Goal: Information Seeking & Learning: Learn about a topic

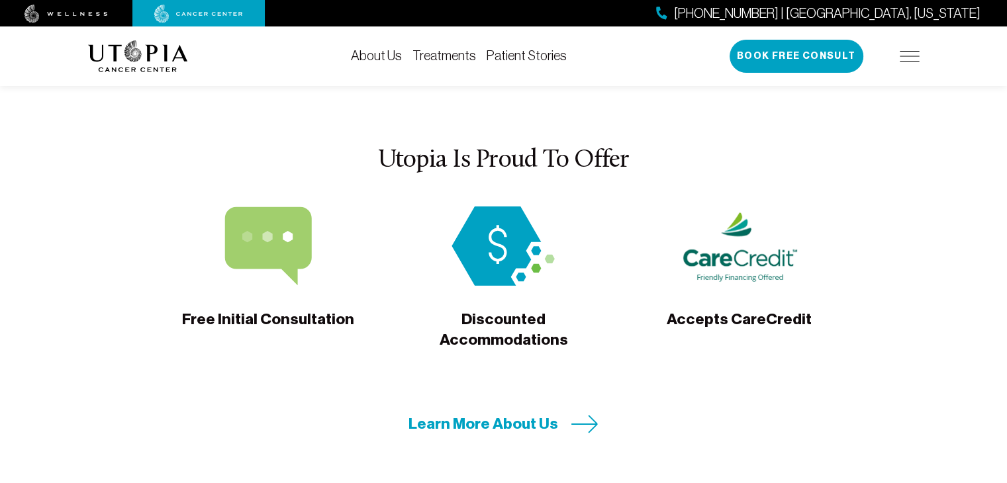
scroll to position [4089, 0]
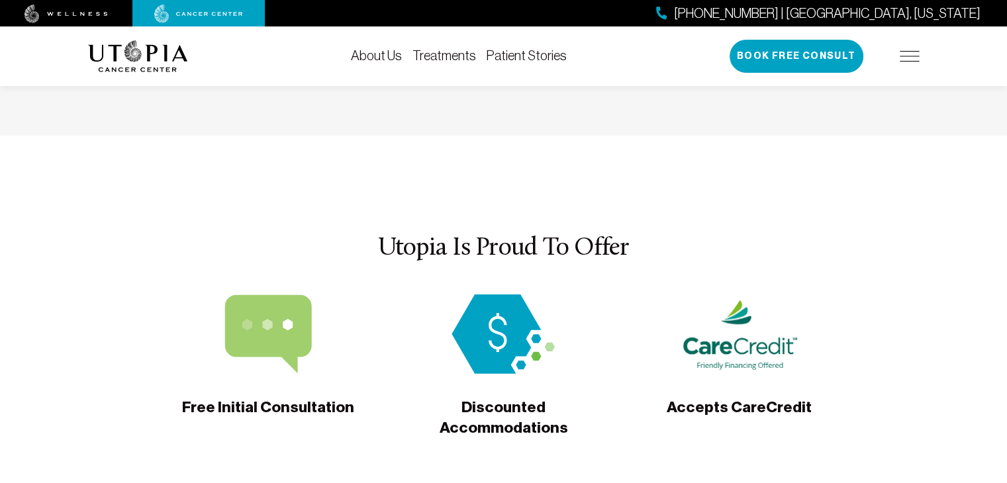
click at [375, 60] on link "About Us" at bounding box center [376, 55] width 51 height 15
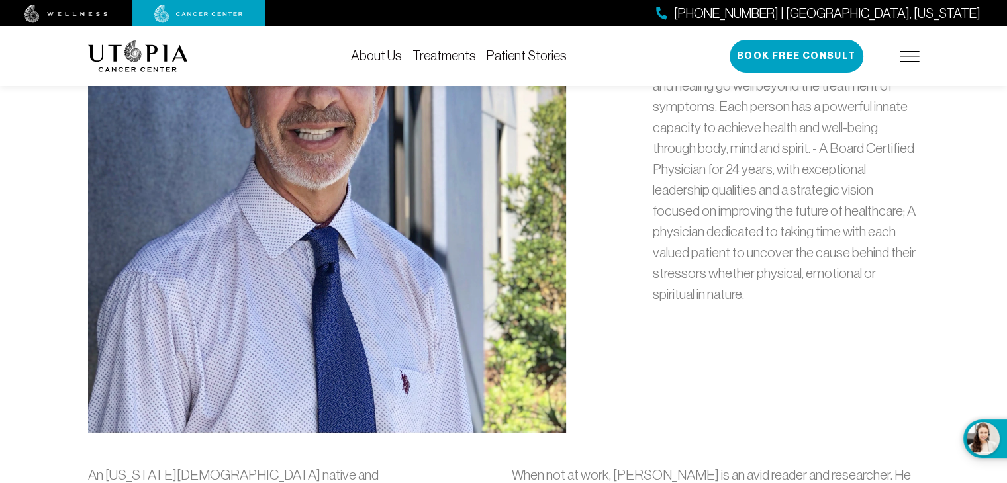
scroll to position [795, 0]
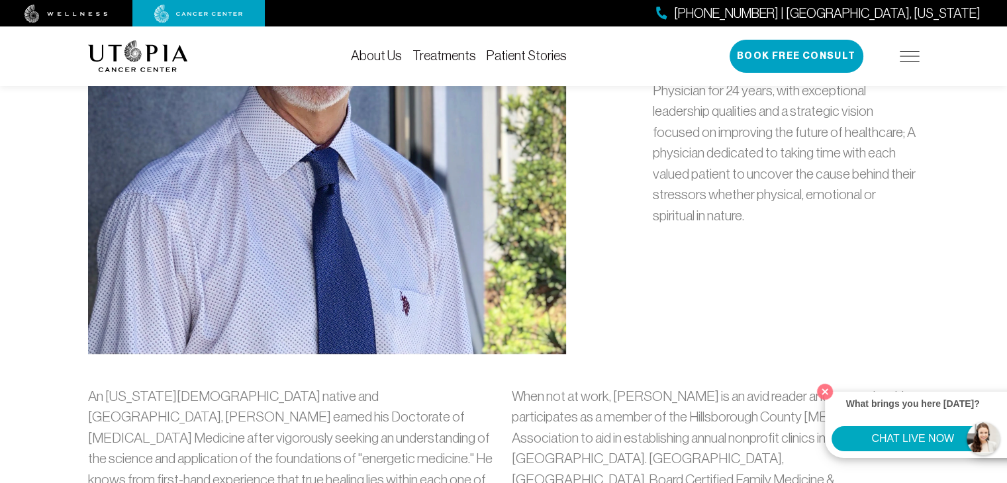
click at [990, 440] on button "What brings you here [DATE]? CHAT LIVE NOW" at bounding box center [992, 439] width 57 height 38
click at [901, 442] on button "CHAT LIVE NOW" at bounding box center [913, 438] width 162 height 25
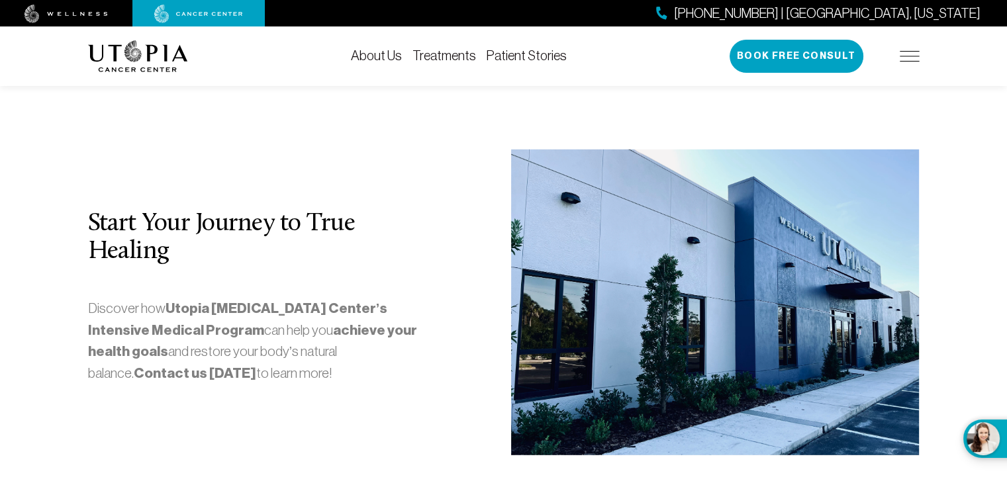
scroll to position [3576, 0]
